Goal: Find specific page/section: Find specific page/section

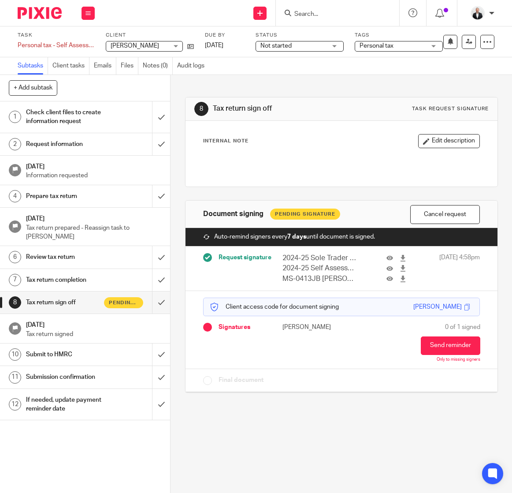
click at [291, 20] on div at bounding box center [337, 13] width 123 height 26
click at [317, 11] on input "Search" at bounding box center [333, 15] width 79 height 8
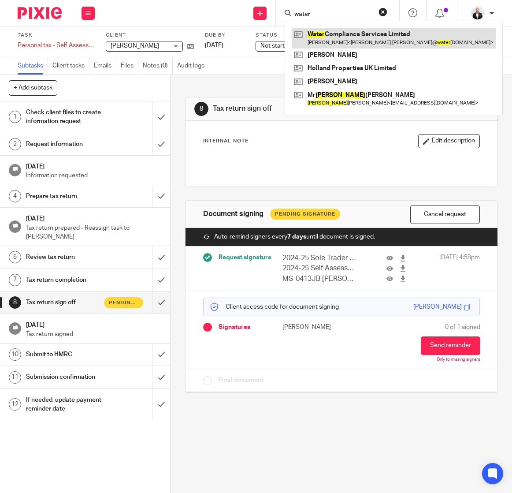
type input "water"
click at [340, 37] on link at bounding box center [394, 38] width 204 height 20
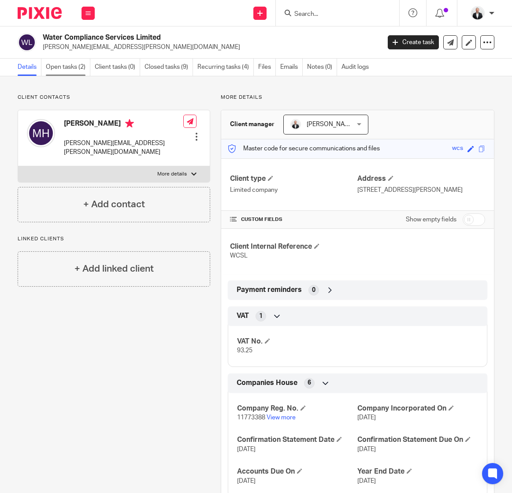
click at [58, 71] on link "Open tasks (2)" at bounding box center [68, 67] width 45 height 17
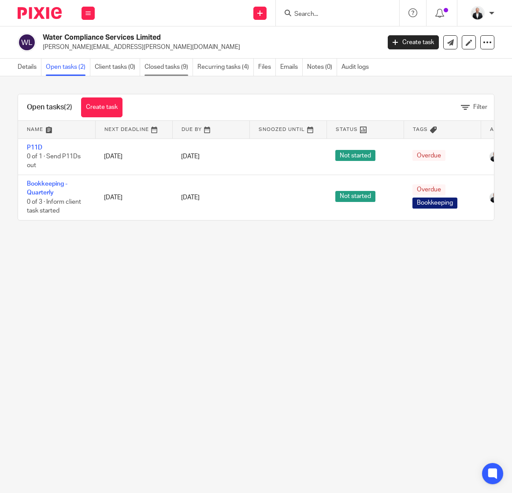
click at [149, 67] on link "Closed tasks (9)" at bounding box center [169, 67] width 49 height 17
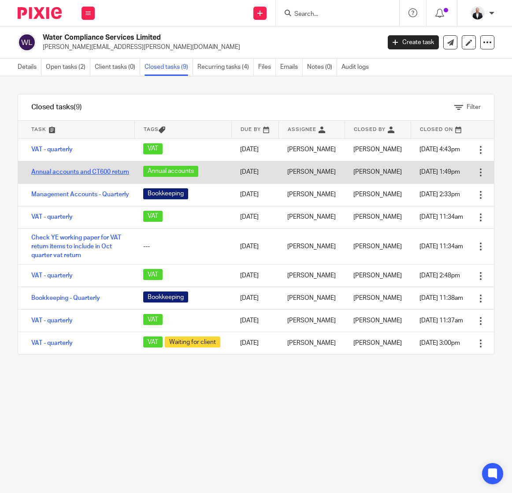
click at [51, 171] on link "Annual accounts and CT600 return" at bounding box center [80, 172] width 98 height 6
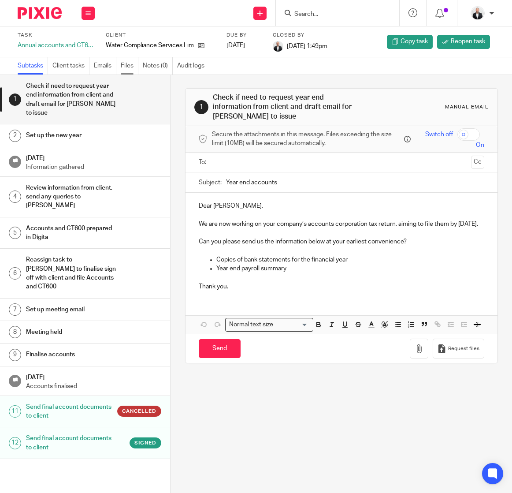
click at [127, 63] on link "Files" at bounding box center [130, 65] width 18 height 17
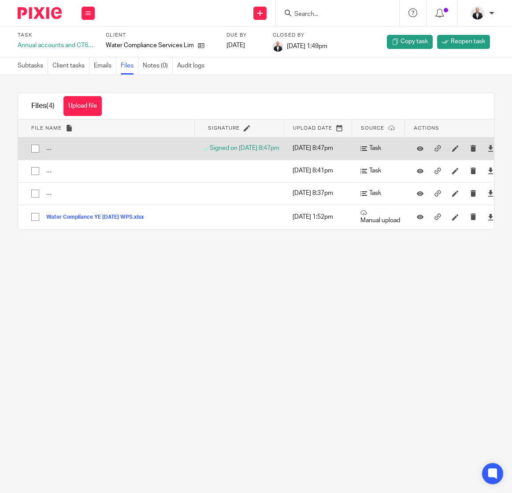
click at [239, 151] on p "Signed on [DATE] 8:47pm" at bounding box center [241, 148] width 76 height 9
click at [243, 148] on p "Signed on [DATE] 8:47pm" at bounding box center [241, 148] width 76 height 9
click at [424, 148] on icon at bounding box center [420, 148] width 7 height 7
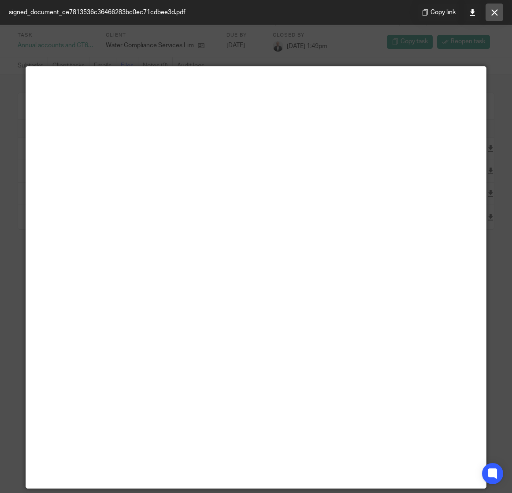
click at [497, 16] on button at bounding box center [495, 13] width 18 height 18
